Goal: Transaction & Acquisition: Purchase product/service

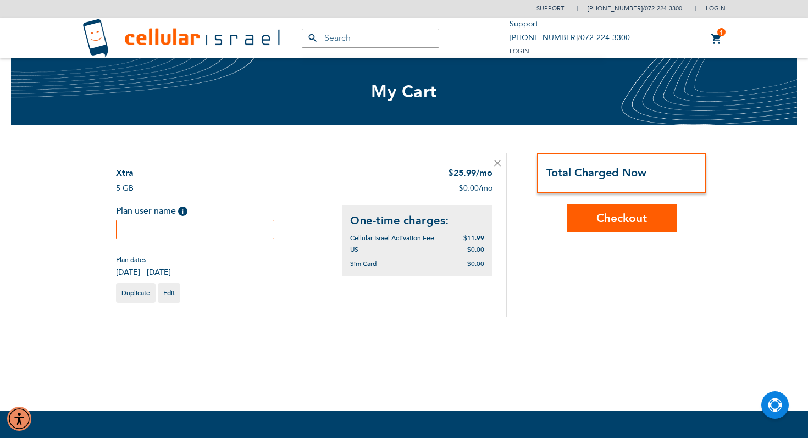
drag, startPoint x: 449, startPoint y: 253, endPoint x: 418, endPoint y: 242, distance: 32.7
click at [418, 242] on div "One-time charges: Cellular Israel Activation Fee $11.99 $0.00 $0.00" at bounding box center [417, 240] width 151 height 71
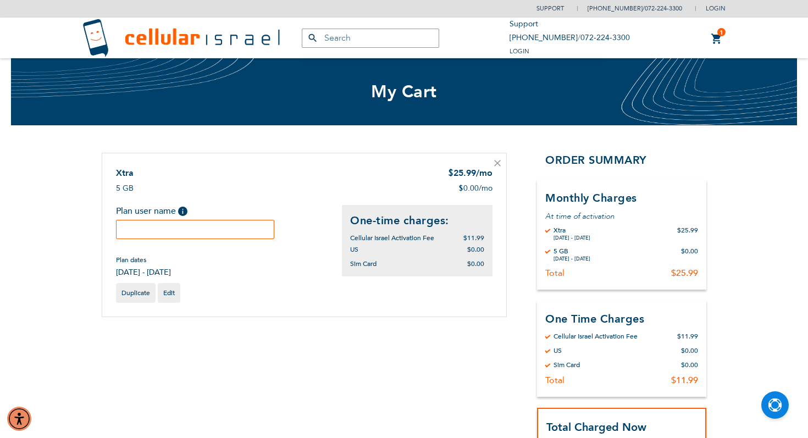
click at [191, 229] on input "text" at bounding box center [195, 229] width 158 height 19
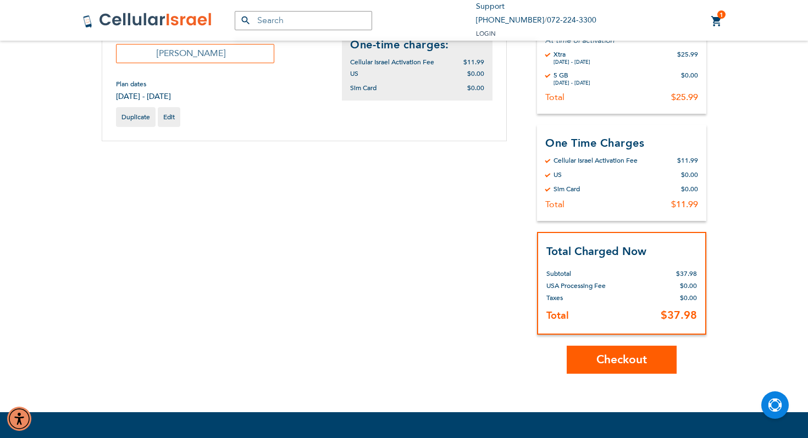
scroll to position [178, 0]
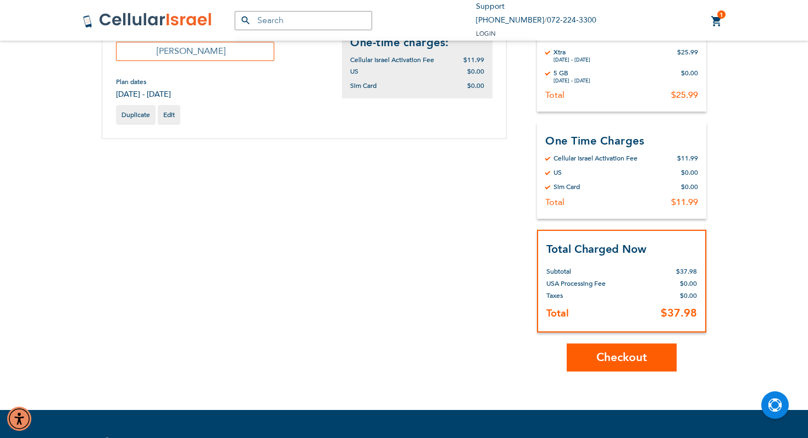
type input "Yosef Levy"
click at [624, 352] on span "Checkout" at bounding box center [621, 358] width 51 height 16
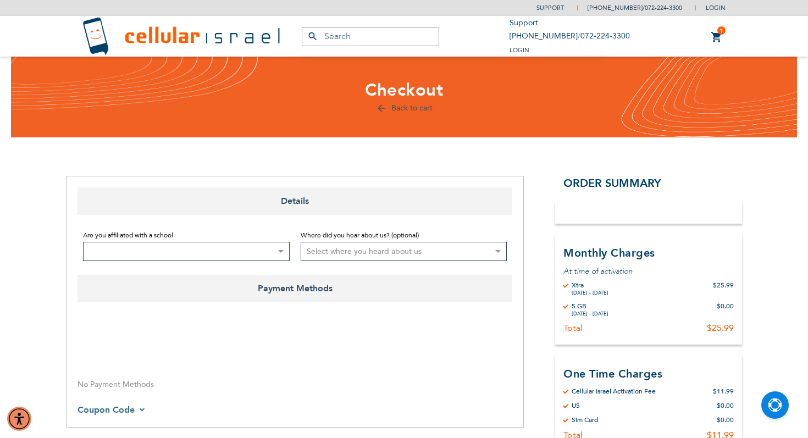
select select "US"
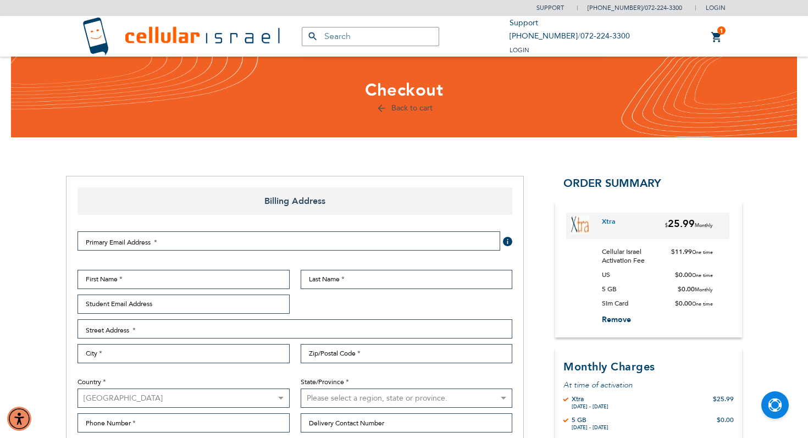
select select "US"
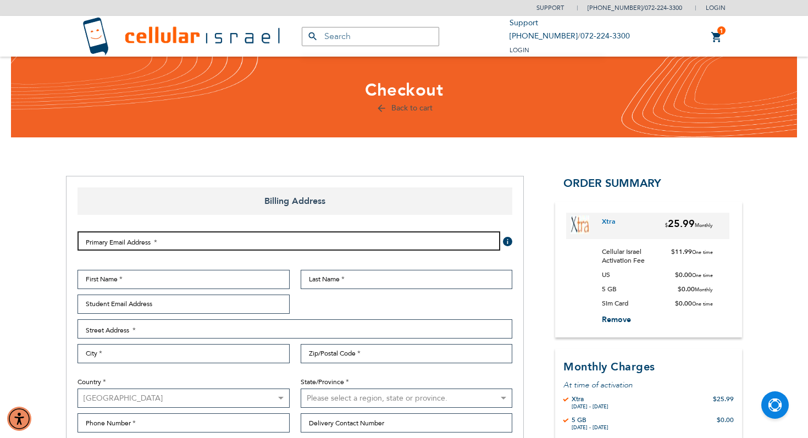
click at [334, 244] on input "Email Address" at bounding box center [289, 240] width 423 height 19
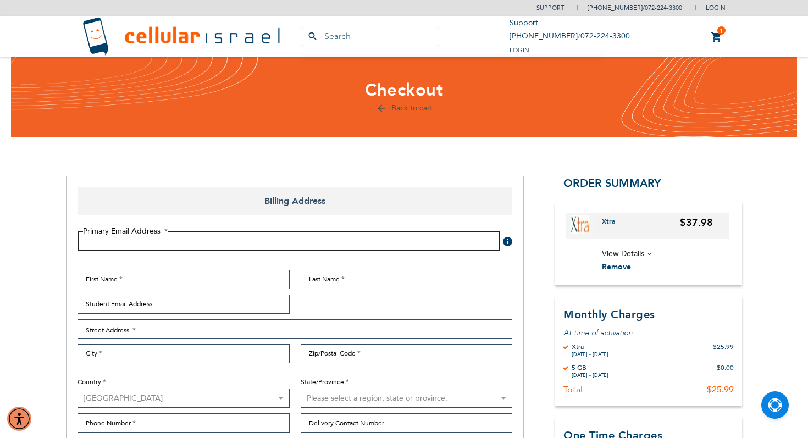
type input "[EMAIL_ADDRESS][DOMAIN_NAME]"
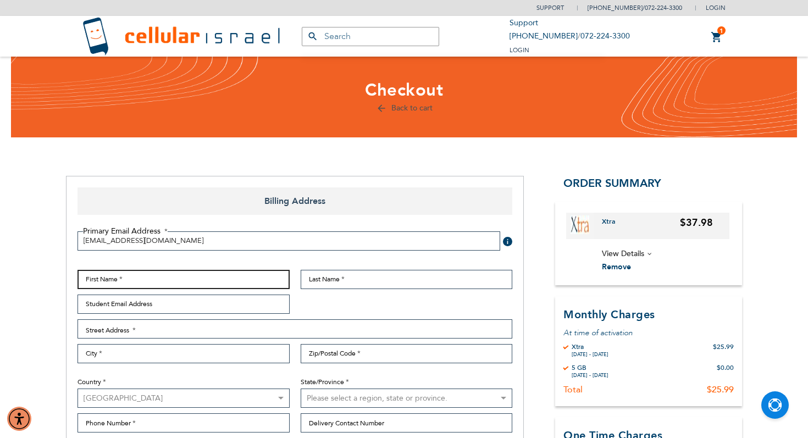
click at [167, 278] on input "First Name" at bounding box center [184, 279] width 212 height 19
type input "Gad"
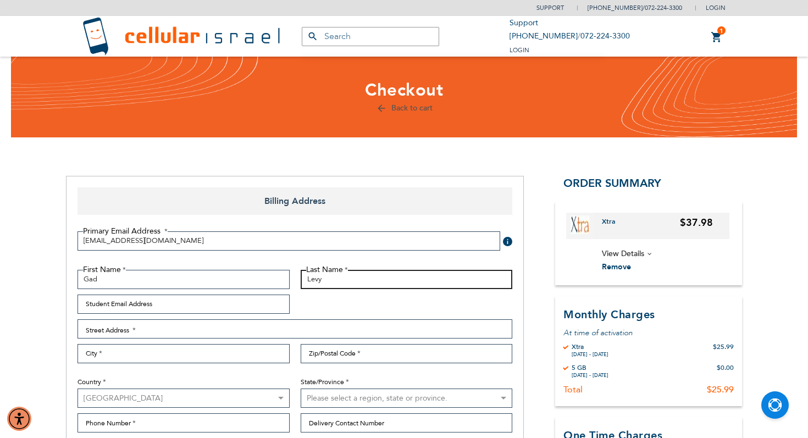
type input "Levy"
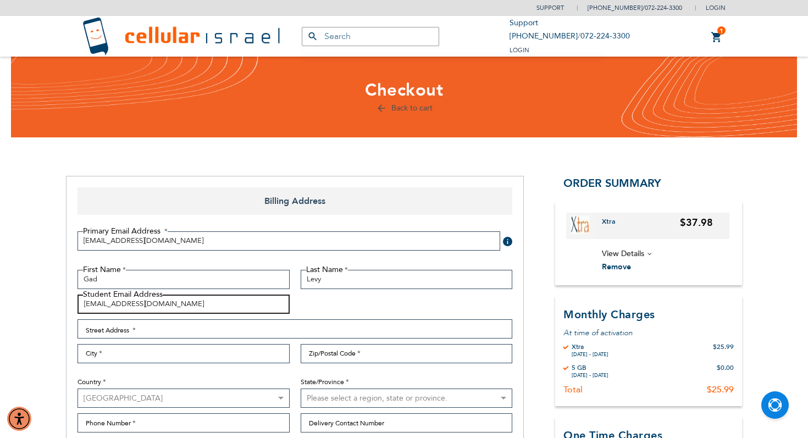
type input "[EMAIL_ADDRESS][DOMAIN_NAME]"
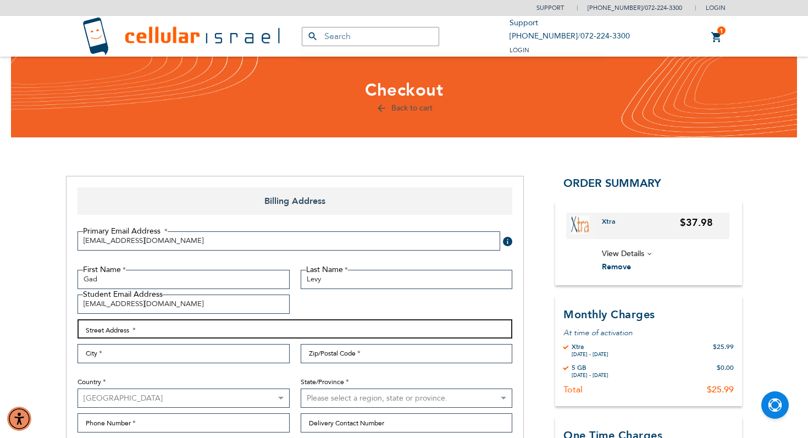
click at [165, 331] on input "Street Address: Line 1" at bounding box center [295, 328] width 435 height 19
type input "[STREET_ADDRESS]"
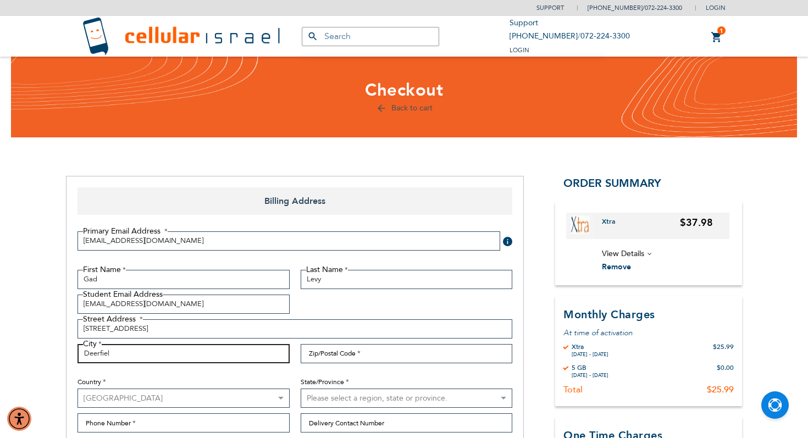
type input "Deerfield"
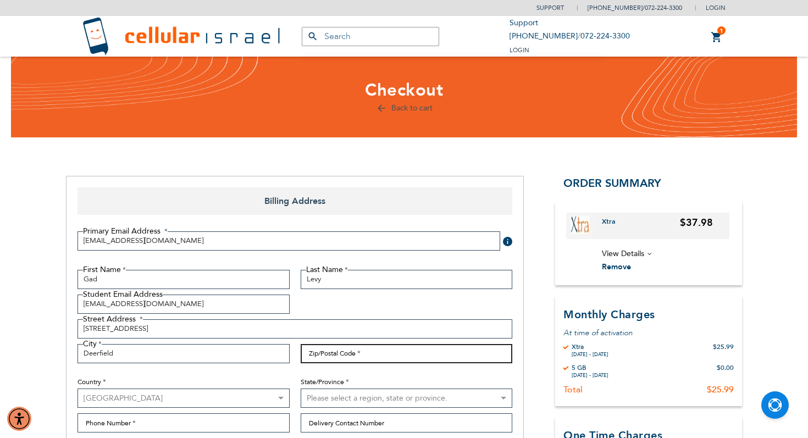
type input "60015"
select select "23"
type input "7203154266"
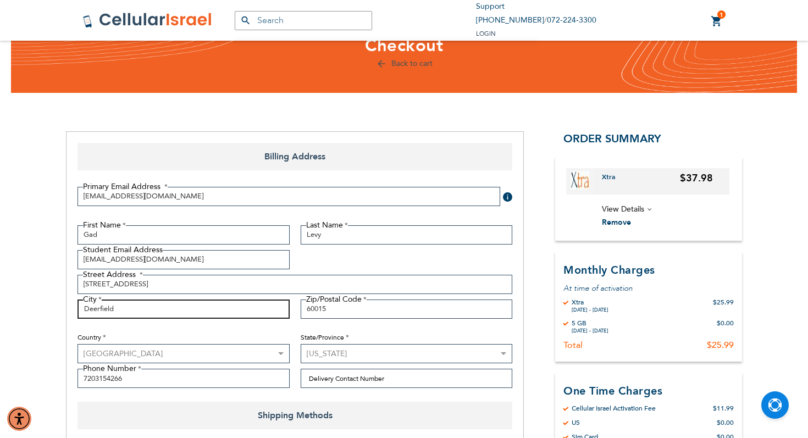
scroll to position [105, 0]
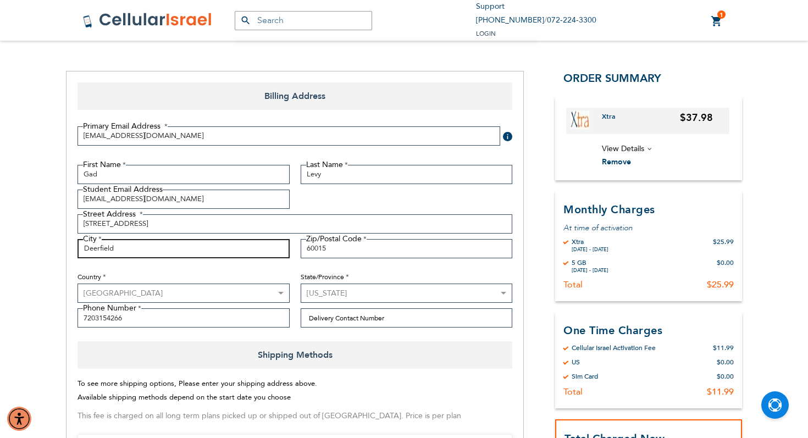
type input "Deerfield"
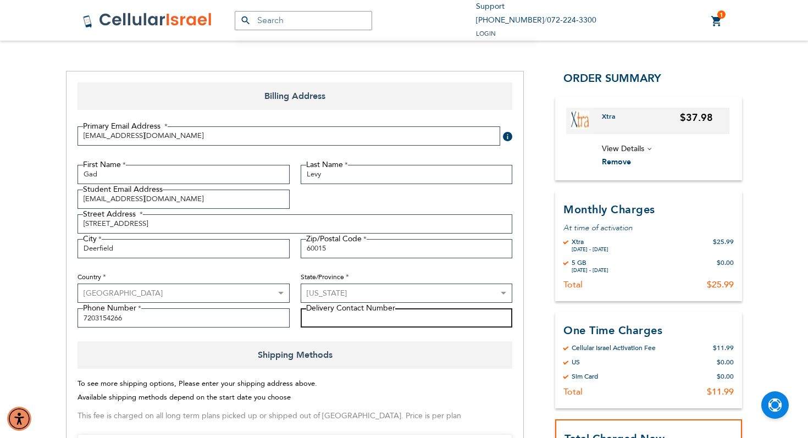
click at [348, 314] on input "Delivery Contact Number" at bounding box center [407, 317] width 212 height 19
type input "7203154266"
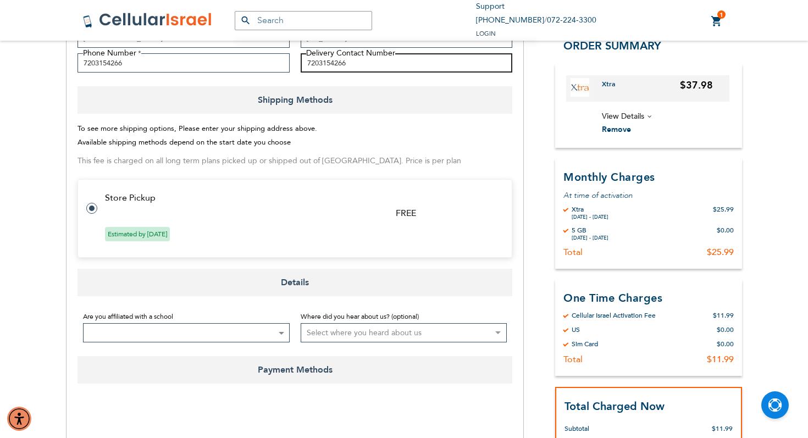
scroll to position [361, 0]
click at [182, 327] on span at bounding box center [186, 332] width 207 height 19
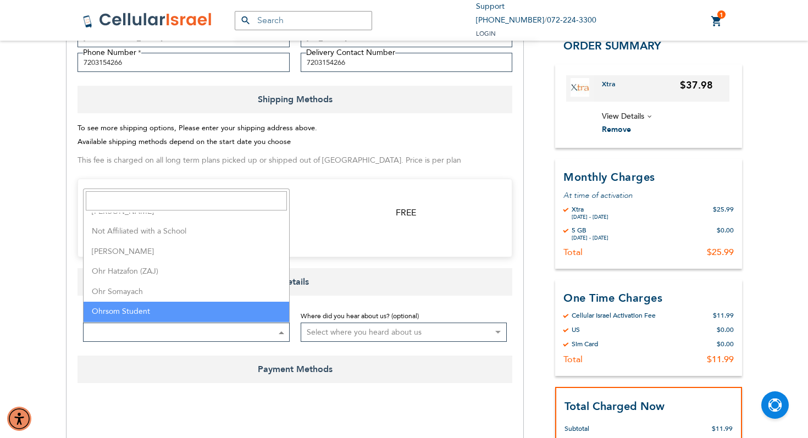
scroll to position [2167, 0]
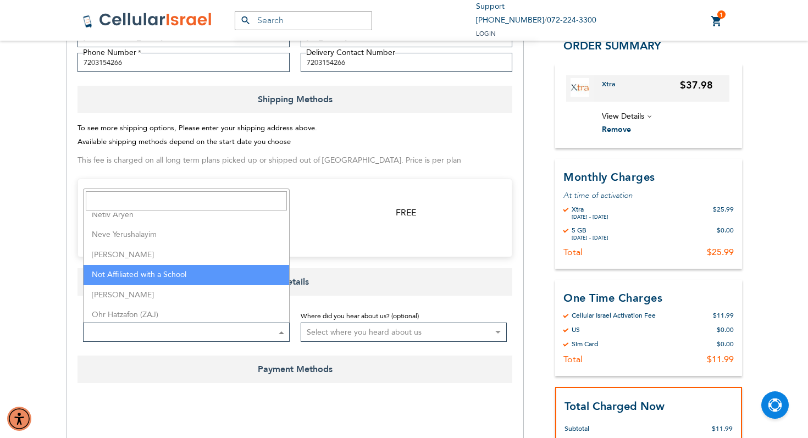
select select "0"
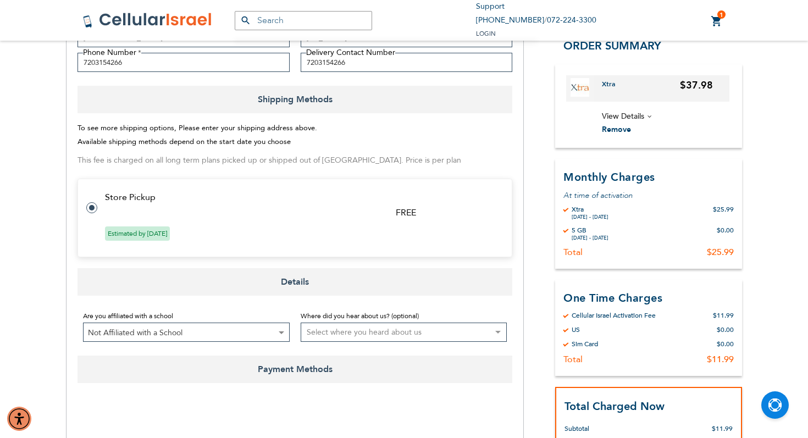
click at [418, 332] on select "Select where you heard about us Existing Customer Friend Other School/Group BP …" at bounding box center [404, 332] width 207 height 19
click at [301, 323] on select "Select where you heard about us Existing Customer Friend Other School/Group BP …" at bounding box center [404, 332] width 207 height 19
click at [414, 331] on select "Select where you heard about us Existing Customer Friend Other School/Group BP …" at bounding box center [404, 332] width 207 height 19
select select "2"
click at [301, 323] on select "Select where you heard about us Existing Customer Friend Other School/Group BP …" at bounding box center [404, 332] width 207 height 19
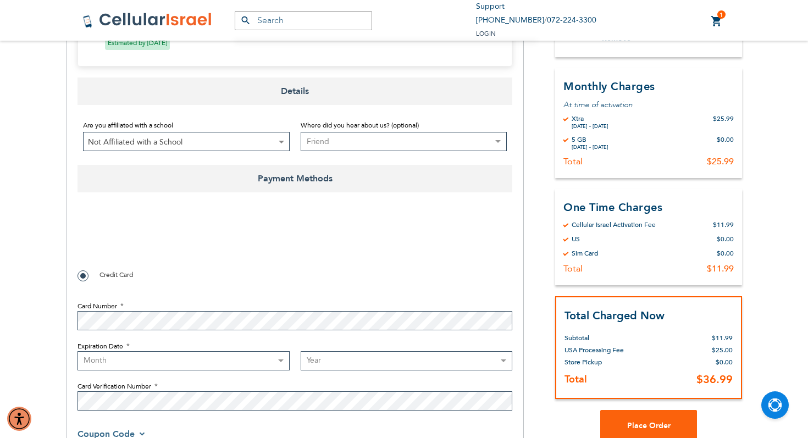
scroll to position [567, 0]
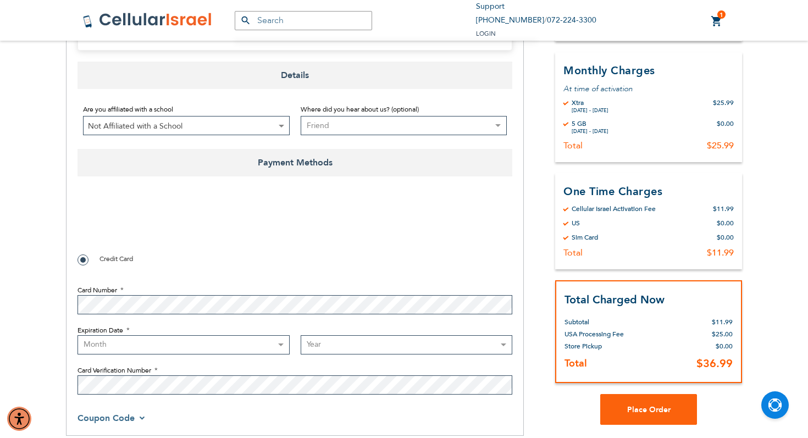
checkbox input "true"
click at [200, 341] on select "Month [DATE] - [DATE] - [DATE] - [DATE] - [DATE] - [DATE] - [DATE] - [DATE] - […" at bounding box center [184, 344] width 212 height 19
select select "9"
click at [78, 335] on select "Month [DATE] - [DATE] - [DATE] - [DATE] - [DATE] - [DATE] - [DATE] - [DATE] - […" at bounding box center [184, 344] width 212 height 19
click at [333, 346] on select "Year [DATE] 2026 2027 2028 2029 2030 2031 2032 2033 2034 2035 2036 2037 2038 20…" at bounding box center [407, 344] width 212 height 19
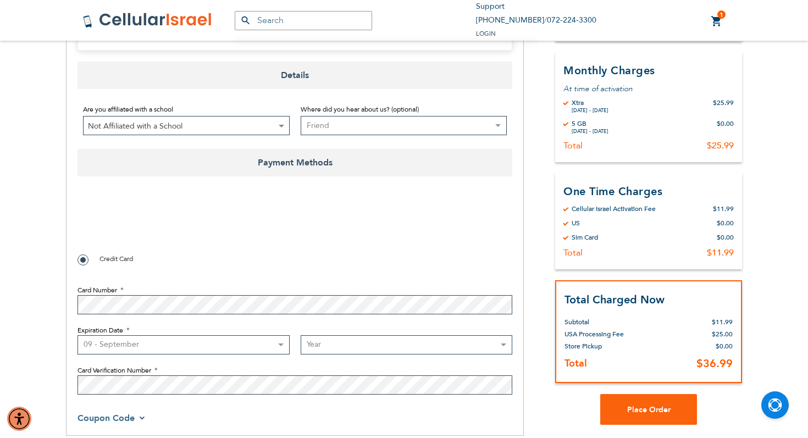
select select "2029"
click at [301, 335] on select "Year [DATE] 2026 2027 2028 2029 2030 2031 2032 2033 2034 2035 2036 2037 2038 20…" at bounding box center [407, 344] width 212 height 19
click at [278, 411] on div "Payment Information 0cAFcWeA5981GfQZYgbeeJQ1QW2NEI0uQZ3cMpplfu-cDHERKa0oeosIwMQ…" at bounding box center [295, 309] width 435 height 248
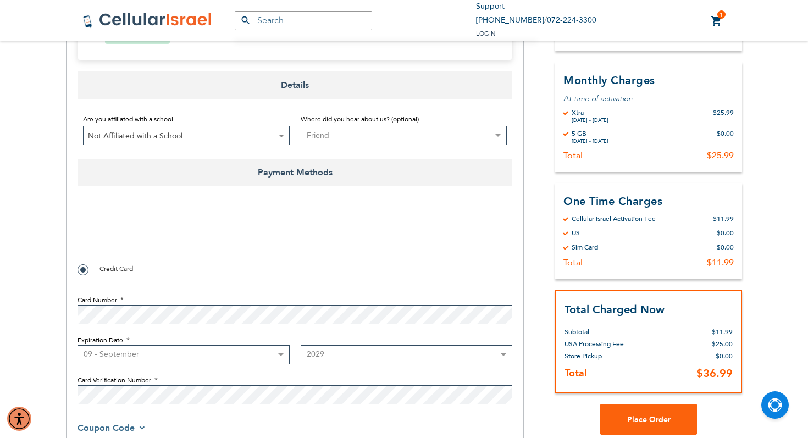
scroll to position [556, 0]
click at [639, 418] on span "Place Order" at bounding box center [648, 420] width 43 height 10
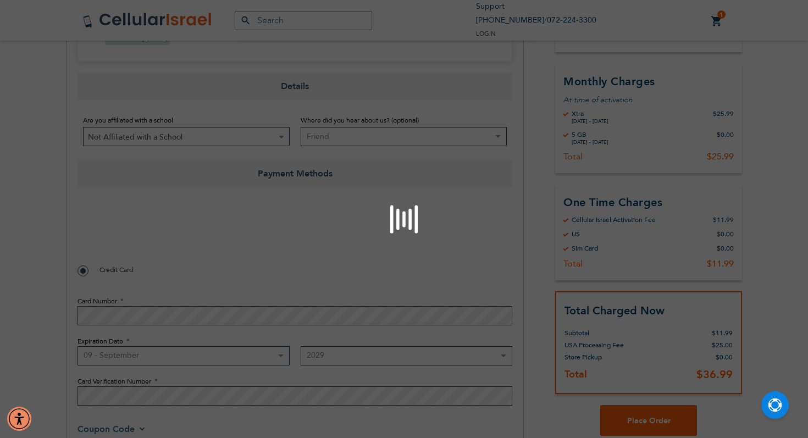
click at [96, 240] on div "Please wait..." at bounding box center [404, 219] width 808 height 438
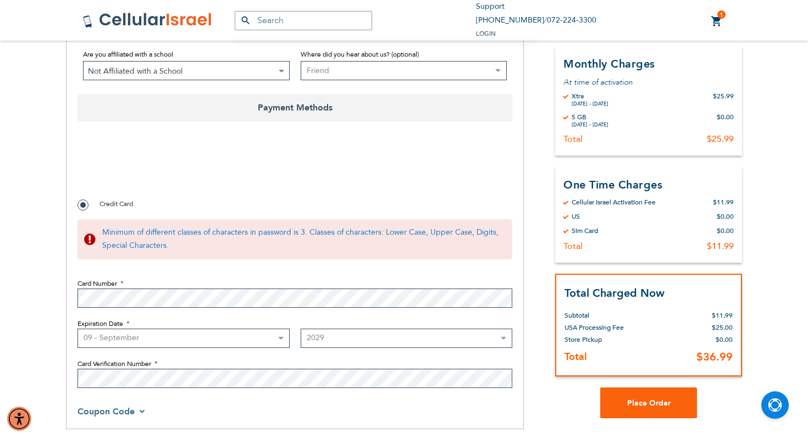
scroll to position [649, 0]
checkbox input "true"
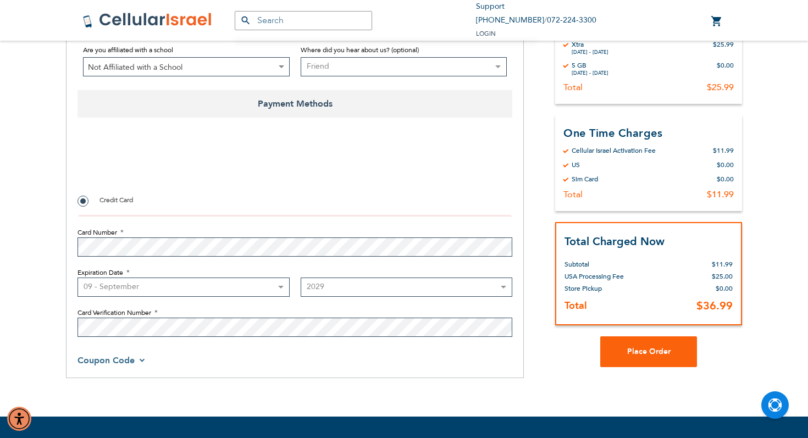
scroll to position [622, 0]
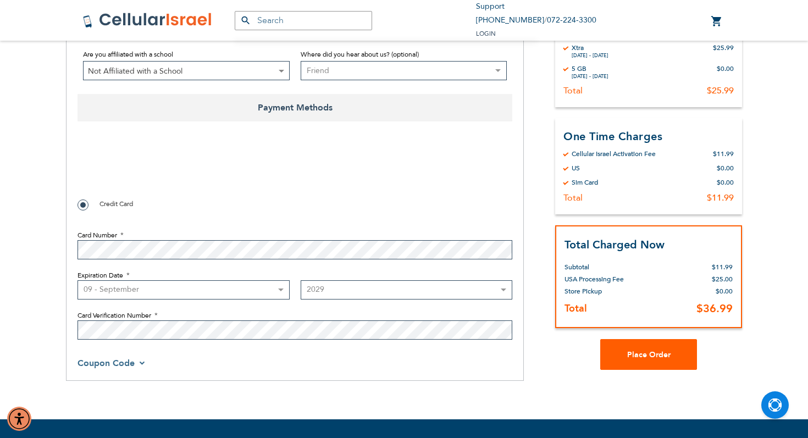
click at [674, 361] on button "Place Order" at bounding box center [648, 354] width 97 height 31
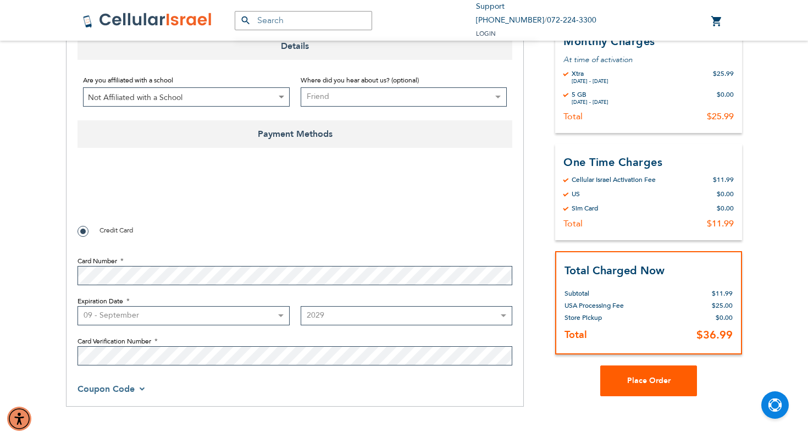
scroll to position [596, 0]
click at [640, 384] on span "Place Order" at bounding box center [648, 380] width 43 height 10
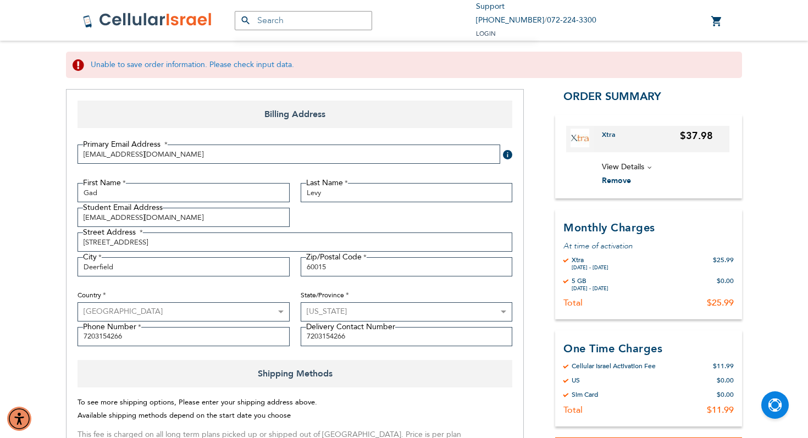
scroll to position [112, 0]
click at [347, 305] on select "Please select a region, state or province. [US_STATE] [US_STATE] [US_STATE] [US…" at bounding box center [407, 312] width 212 height 19
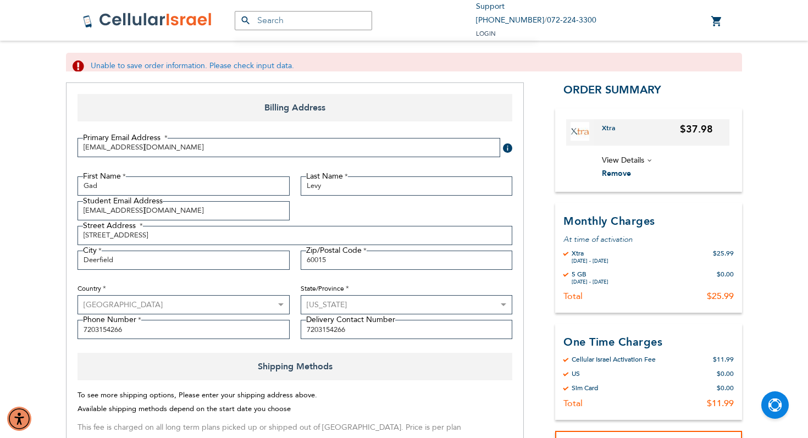
click at [301, 295] on select "Please select a region, state or province. [US_STATE] [US_STATE] [US_STATE] [US…" at bounding box center [407, 304] width 212 height 19
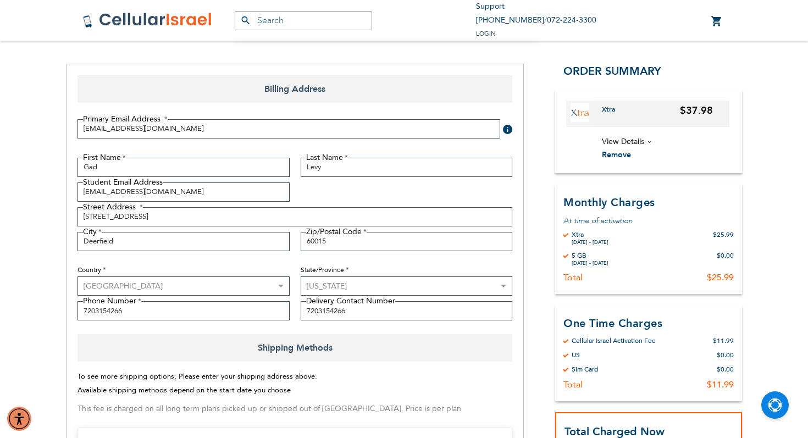
click at [196, 283] on select "[GEOGRAPHIC_DATA] [GEOGRAPHIC_DATA] [GEOGRAPHIC_DATA] [GEOGRAPHIC_DATA] [GEOGRA…" at bounding box center [184, 285] width 212 height 19
click at [78, 276] on select "[GEOGRAPHIC_DATA] [GEOGRAPHIC_DATA] [GEOGRAPHIC_DATA] [GEOGRAPHIC_DATA] [GEOGRA…" at bounding box center [184, 285] width 212 height 19
click at [278, 193] on input "[EMAIL_ADDRESS][DOMAIN_NAME]" at bounding box center [184, 191] width 212 height 19
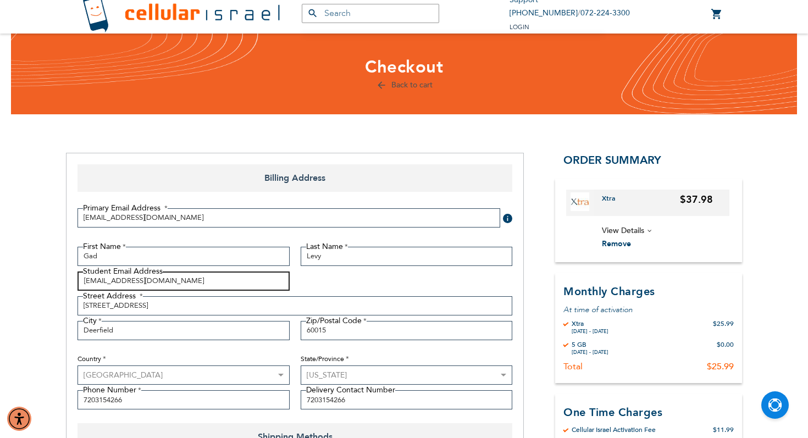
scroll to position [0, 0]
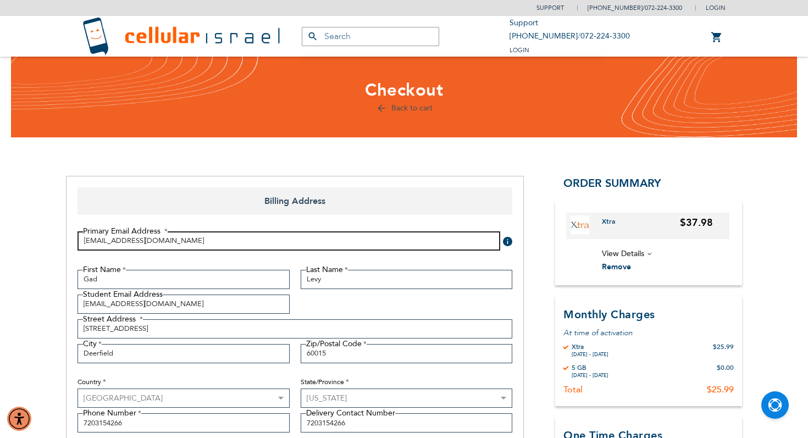
click at [168, 237] on input "[EMAIL_ADDRESS][DOMAIN_NAME]" at bounding box center [289, 240] width 423 height 19
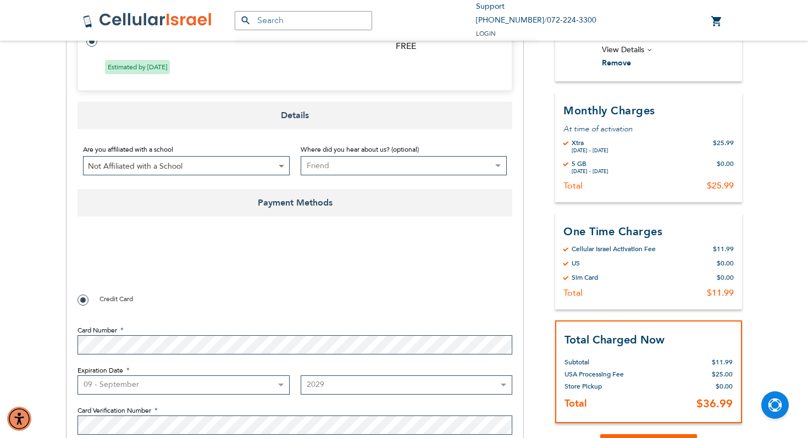
scroll to position [528, 0]
click at [254, 165] on span "Not Affiliated with a School" at bounding box center [187, 165] width 206 height 19
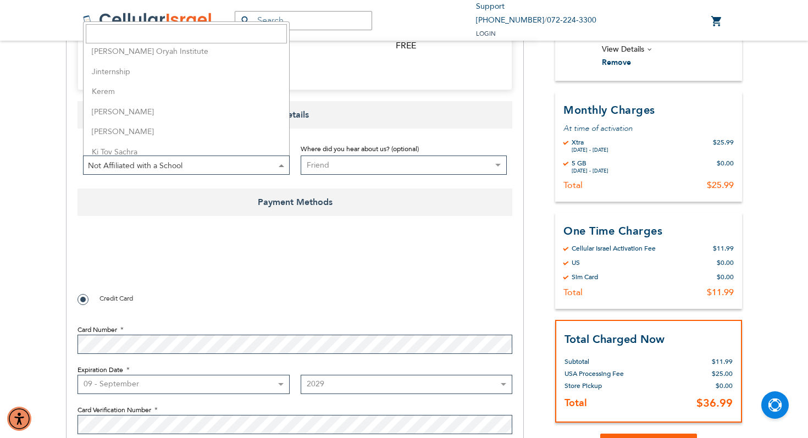
scroll to position [0, 0]
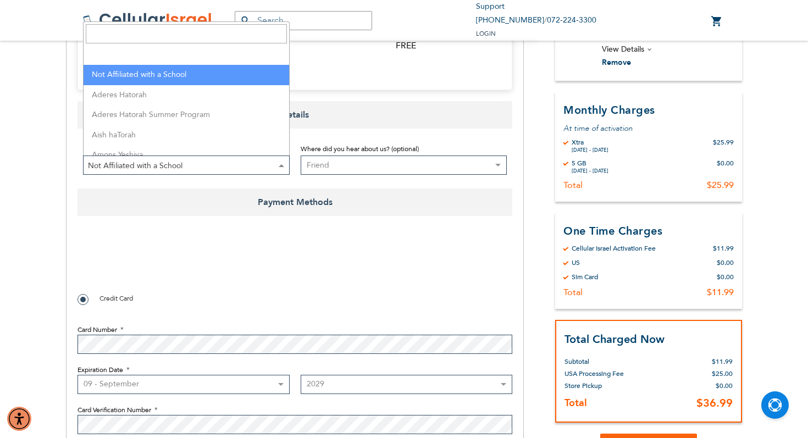
select select "199"
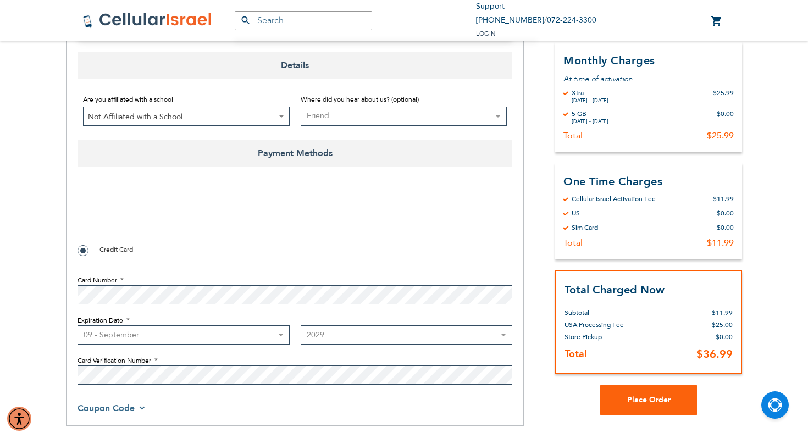
scroll to position [618, 0]
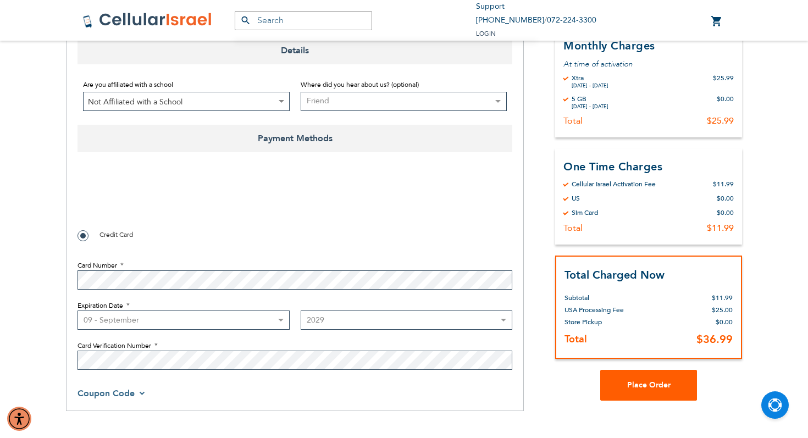
click at [640, 391] on button "Place Order" at bounding box center [648, 384] width 97 height 31
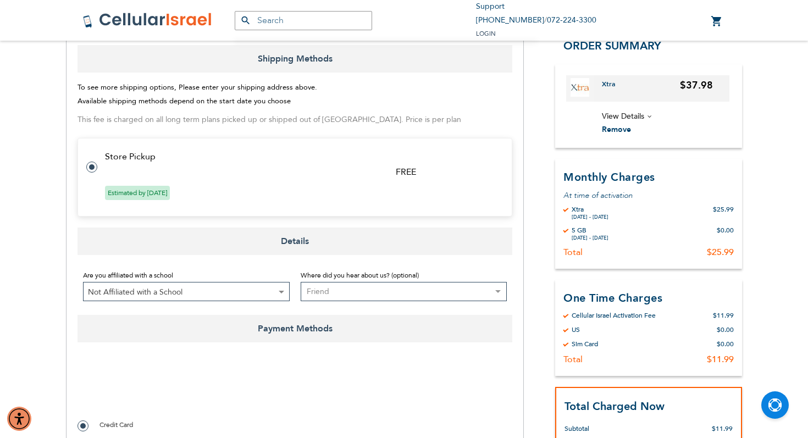
scroll to position [400, 0]
click at [380, 293] on select "Select where you heard about us Existing Customer Friend Other School/Group BP …" at bounding box center [404, 293] width 207 height 19
click at [301, 284] on select "Select where you heard about us Existing Customer Friend Other School/Group BP …" at bounding box center [404, 293] width 207 height 19
click at [380, 293] on select "Select where you heard about us Existing Customer Friend Other School/Group BP …" at bounding box center [404, 293] width 207 height 19
select select "3"
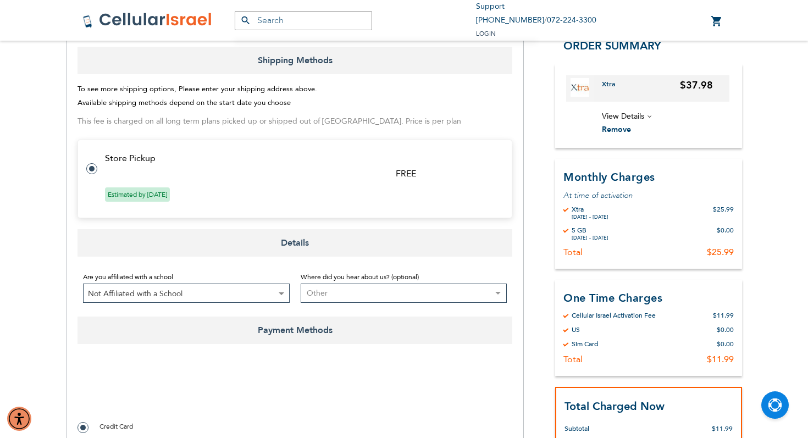
click at [301, 284] on select "Select where you heard about us Existing Customer Friend Other School/Group BP …" at bounding box center [404, 293] width 207 height 19
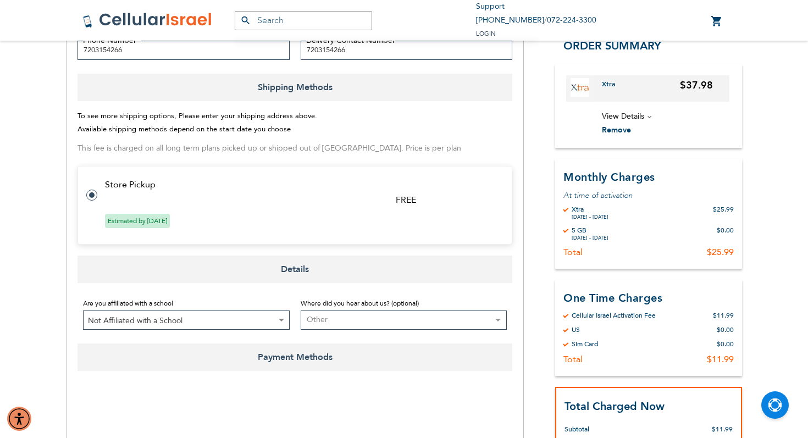
scroll to position [426, 0]
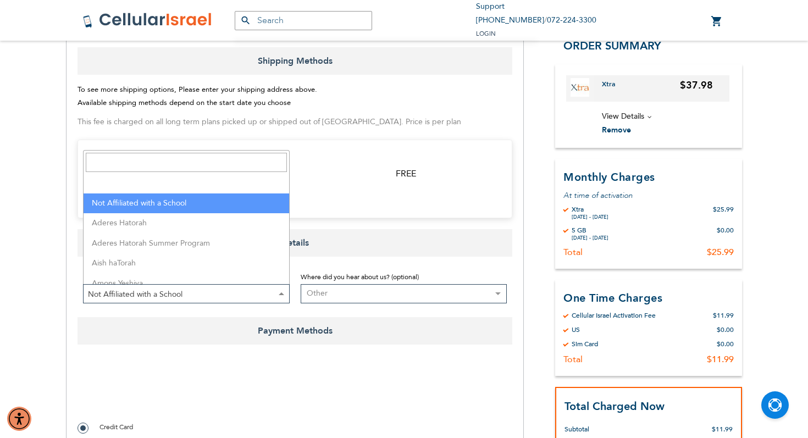
click at [261, 291] on span "Not Affiliated with a School" at bounding box center [187, 294] width 206 height 19
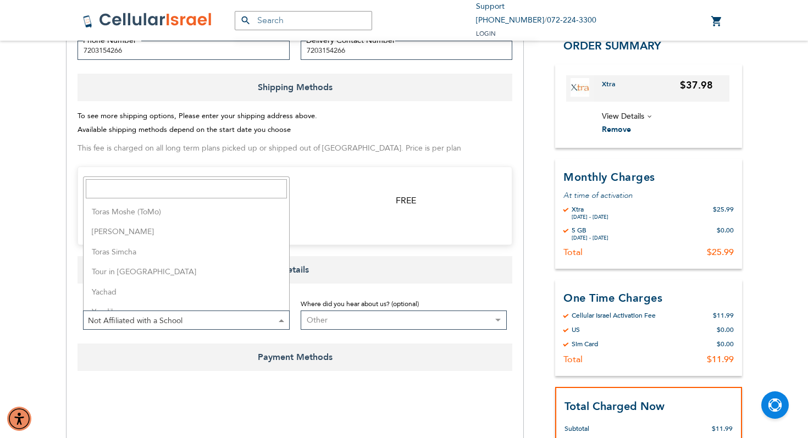
scroll to position [2874, 0]
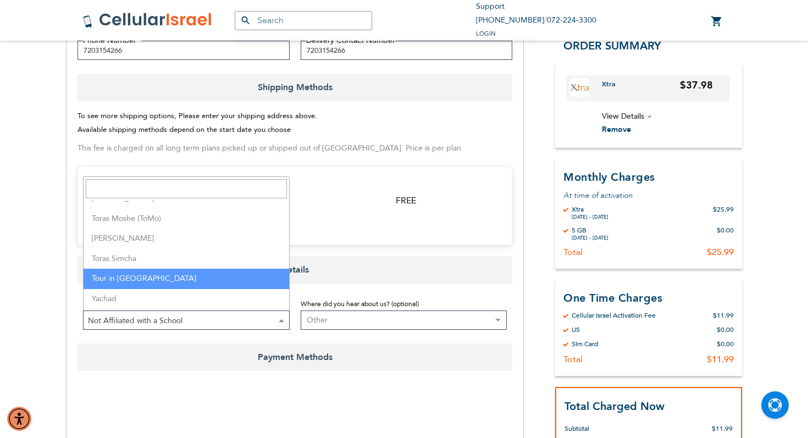
select select "203"
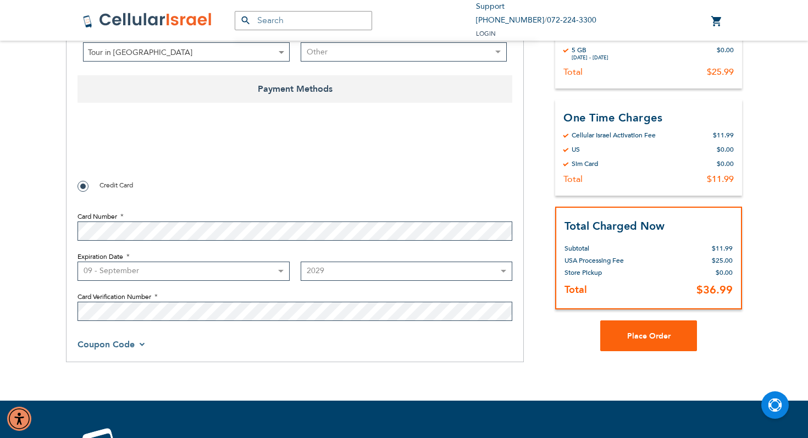
scroll to position [663, 0]
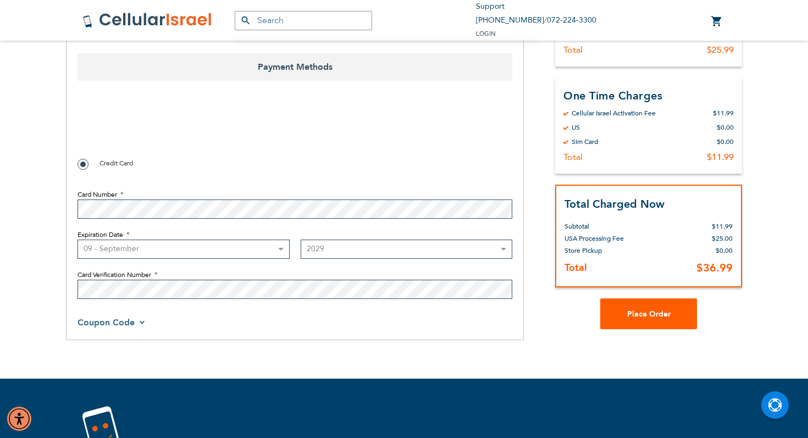
click at [650, 318] on span "Place Order" at bounding box center [648, 313] width 43 height 10
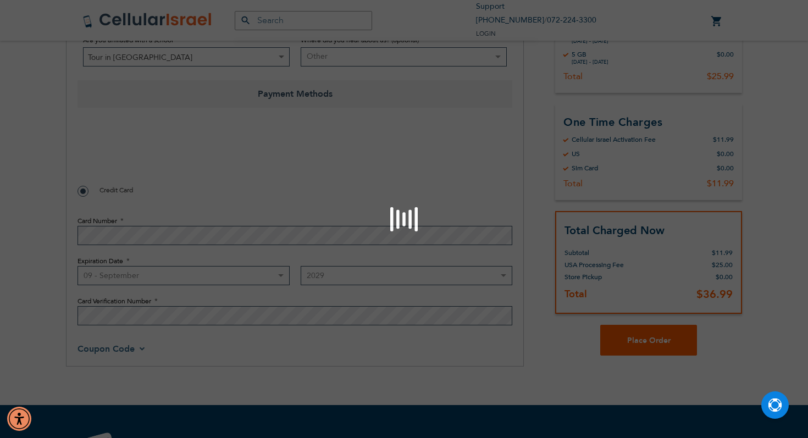
scroll to position [689, 0]
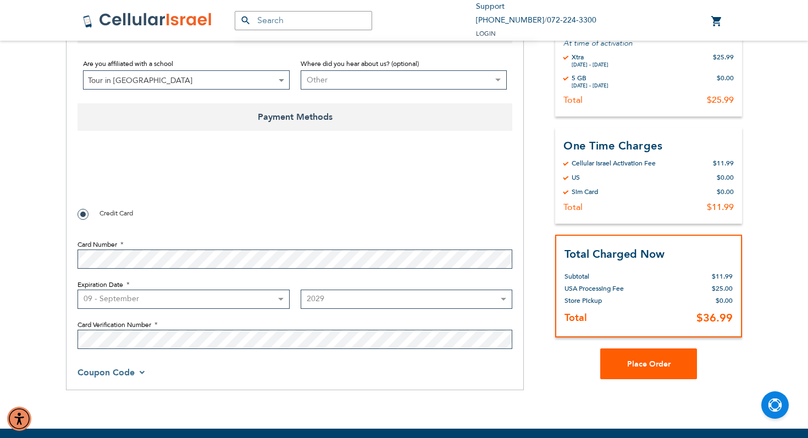
click at [654, 359] on button "Place Order" at bounding box center [648, 363] width 97 height 31
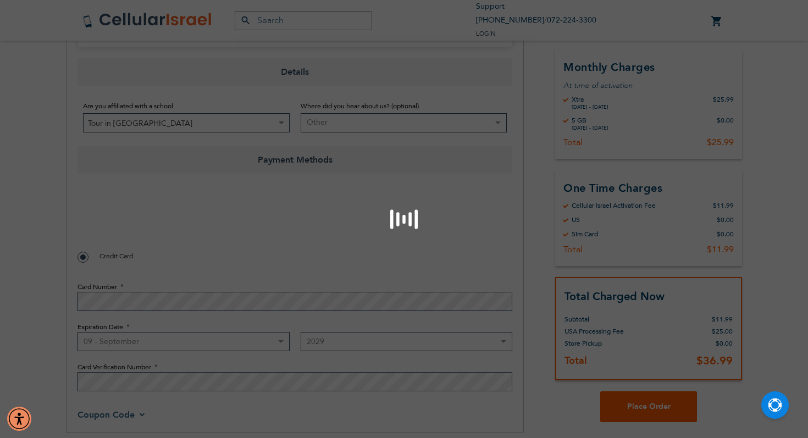
scroll to position [624, 0]
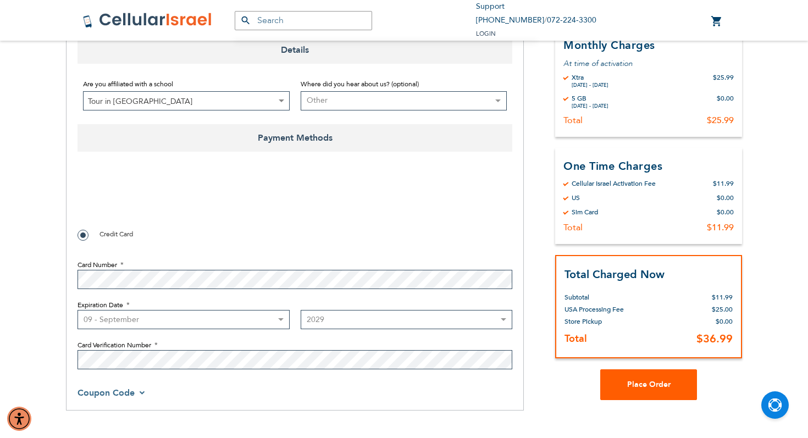
click at [654, 359] on div "Order Summary Xtra $37.98 View Details" at bounding box center [648, 138] width 187 height 463
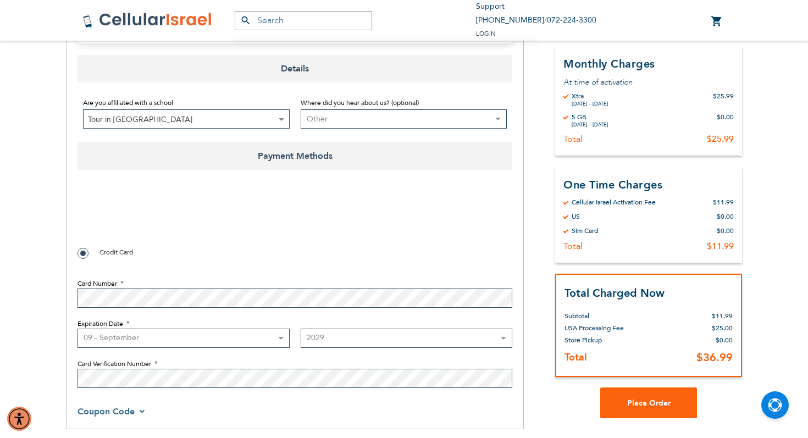
scroll to position [571, 0]
